Goal: Navigation & Orientation: Find specific page/section

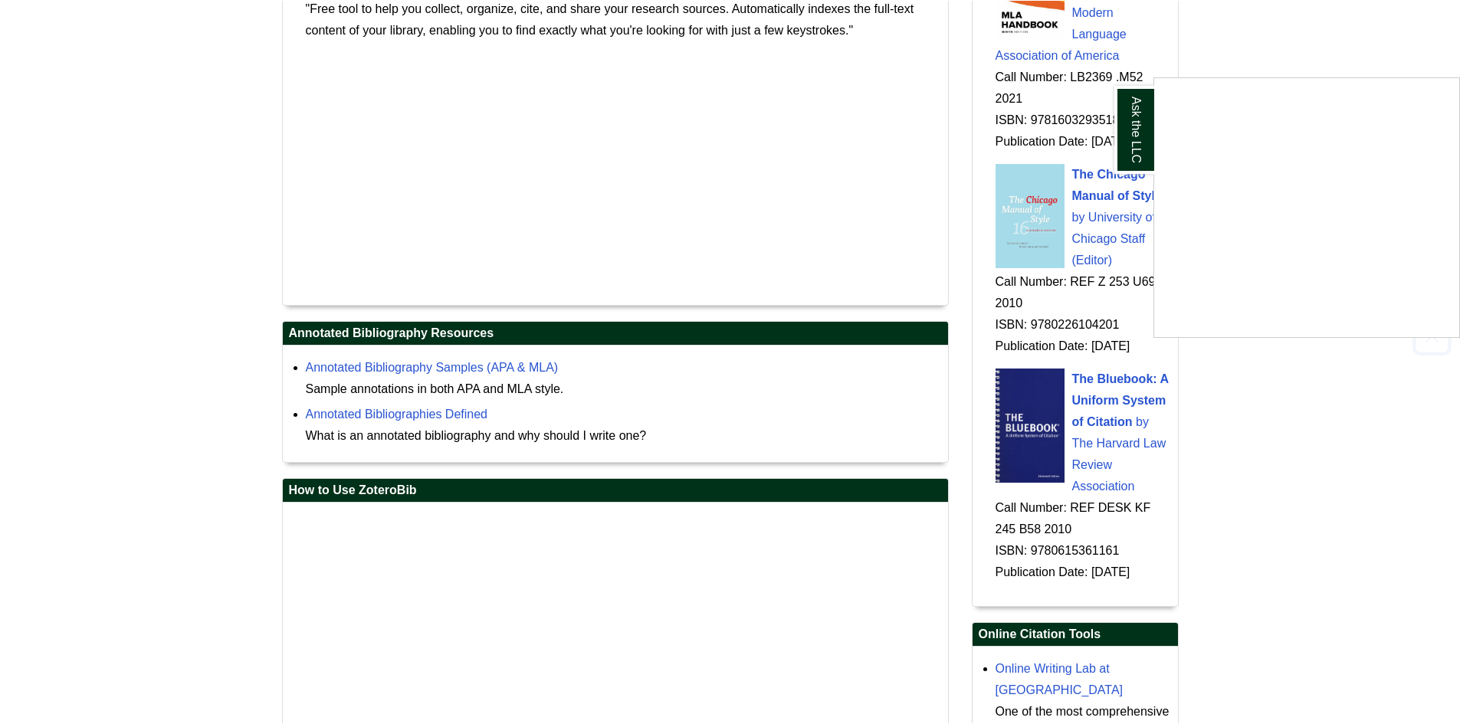
scroll to position [1936, 0]
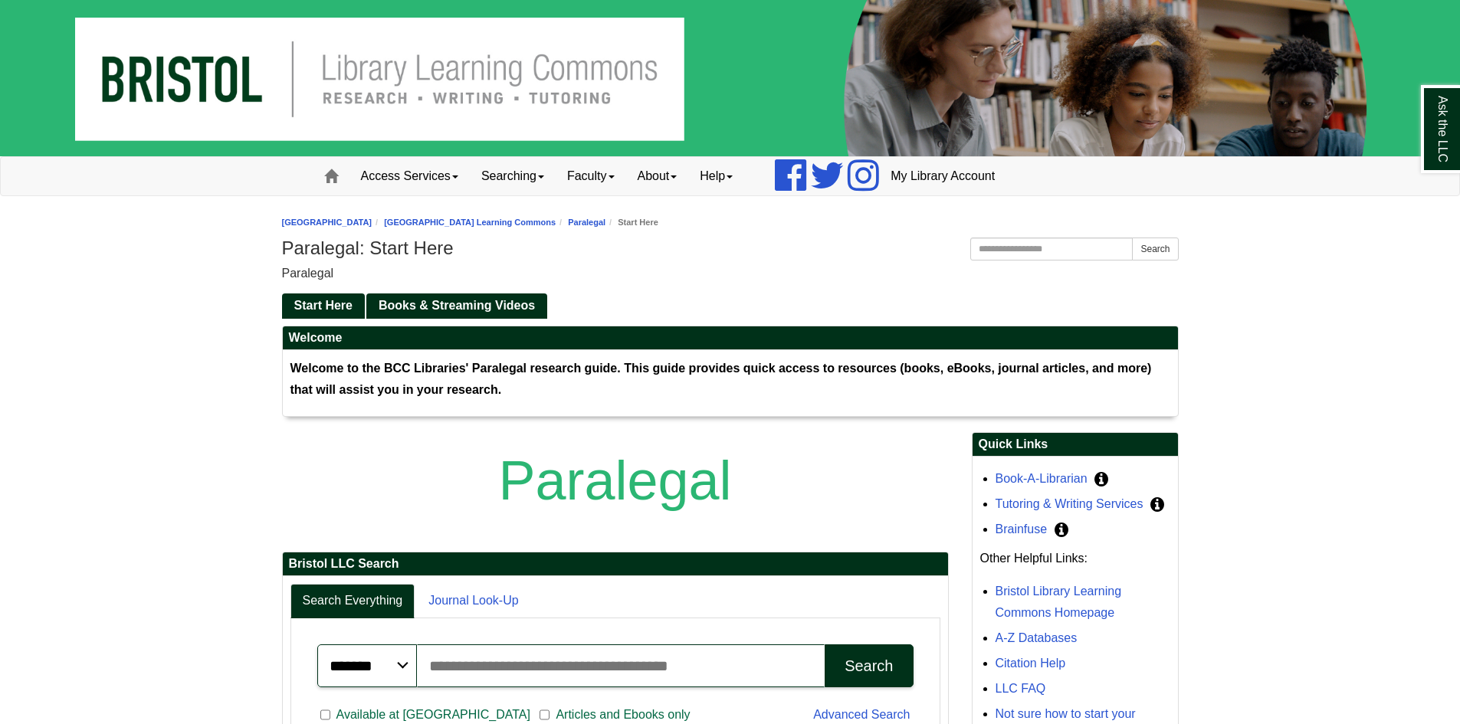
scroll to position [121, 0]
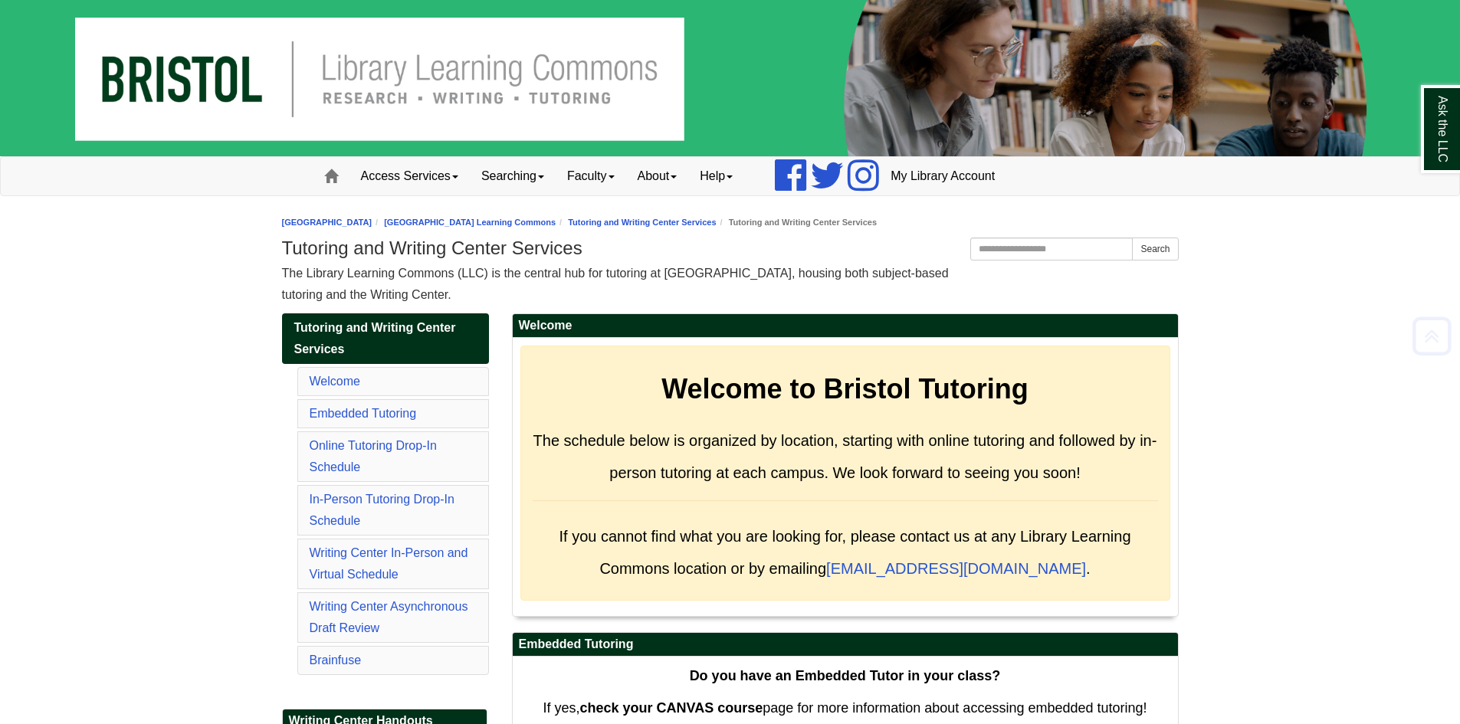
scroll to position [8371, 0]
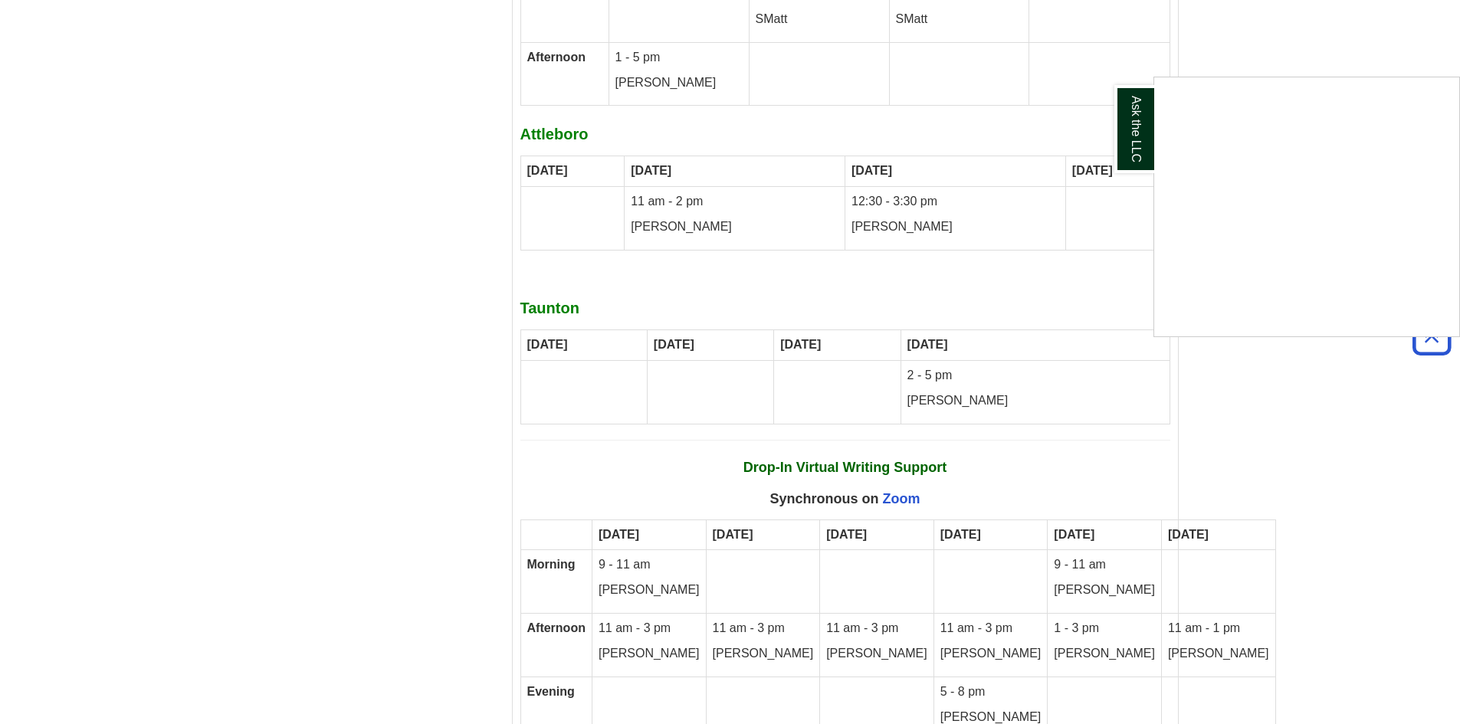
click at [1007, 573] on div "Ask the LLC" at bounding box center [730, 362] width 1460 height 724
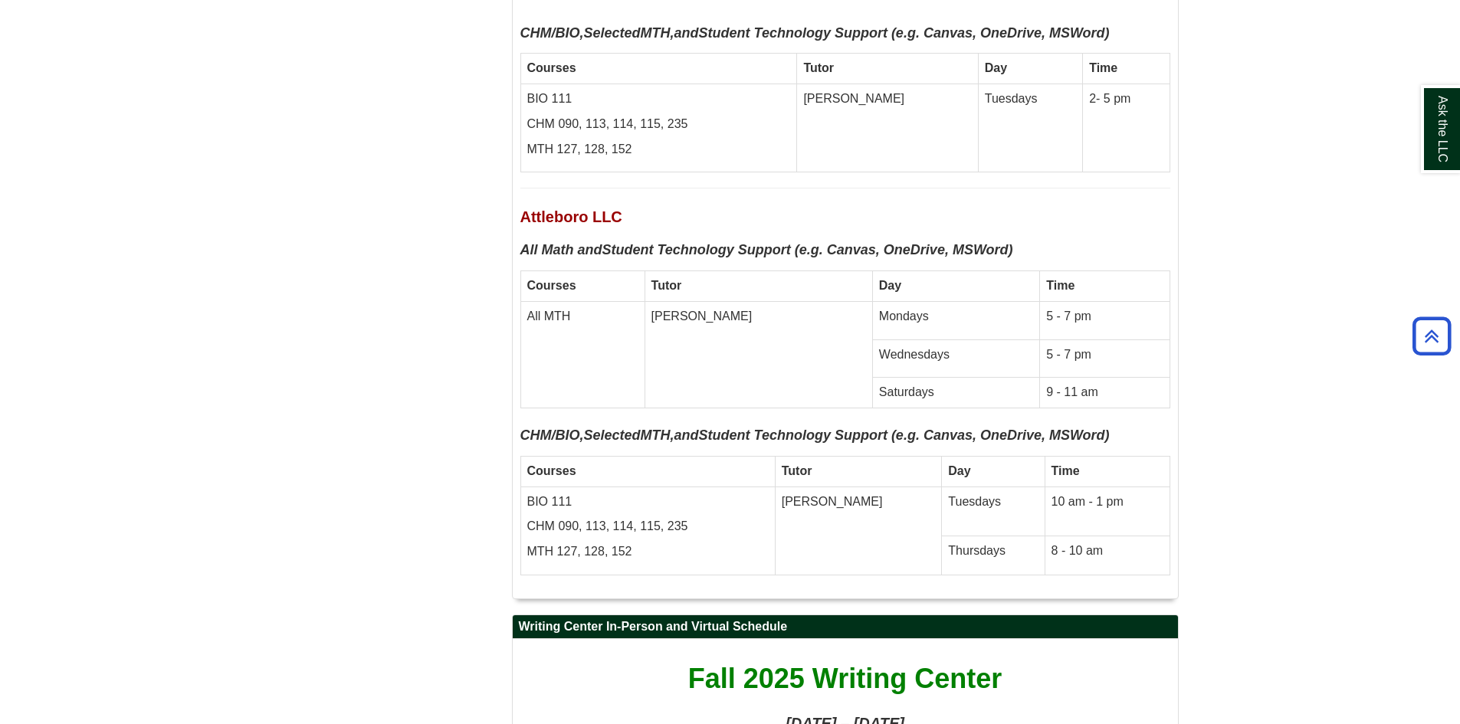
scroll to position [6838, 0]
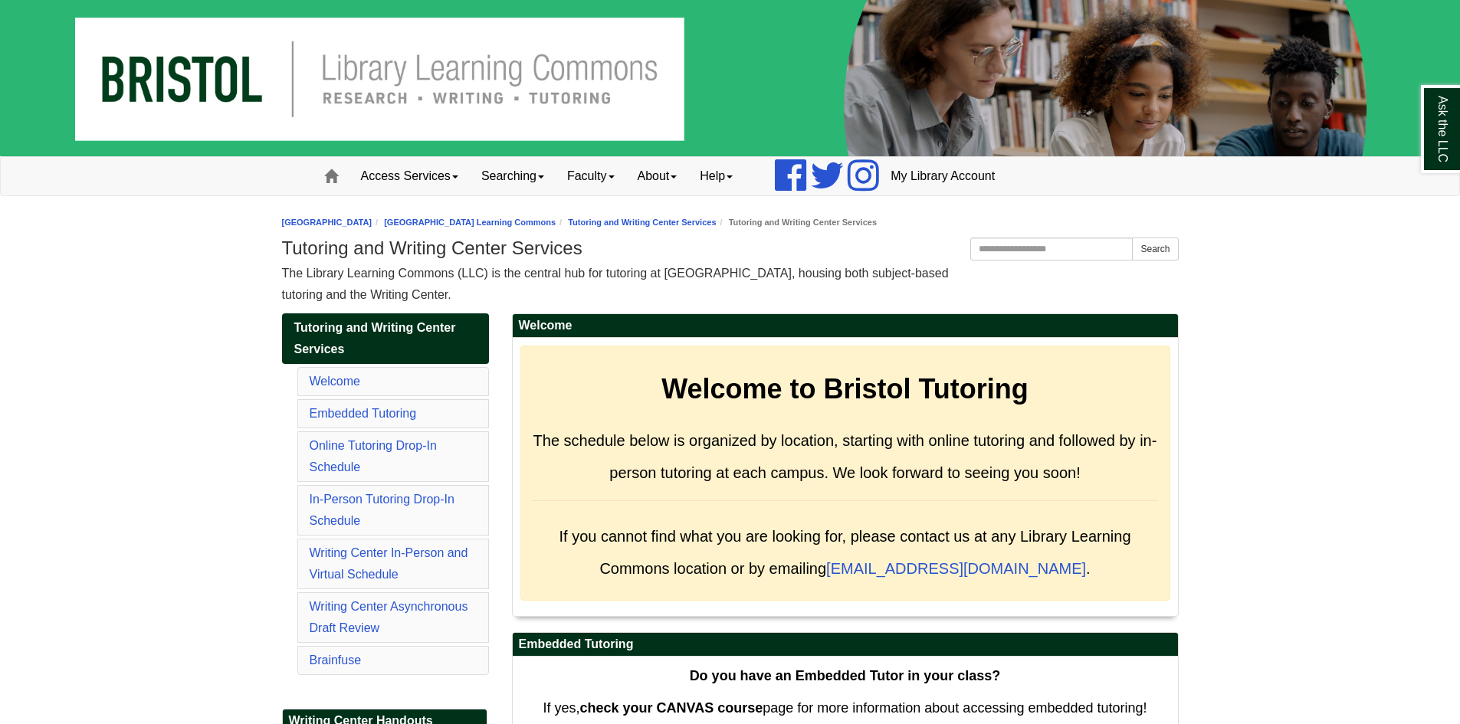
scroll to position [230, 0]
